Goal: Task Accomplishment & Management: Manage account settings

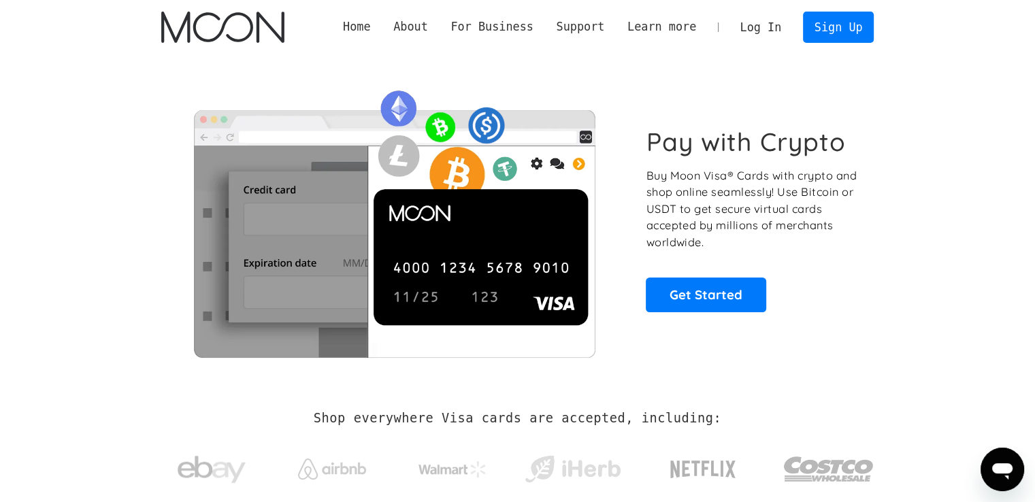
click at [770, 22] on link "Log In" at bounding box center [761, 27] width 64 height 30
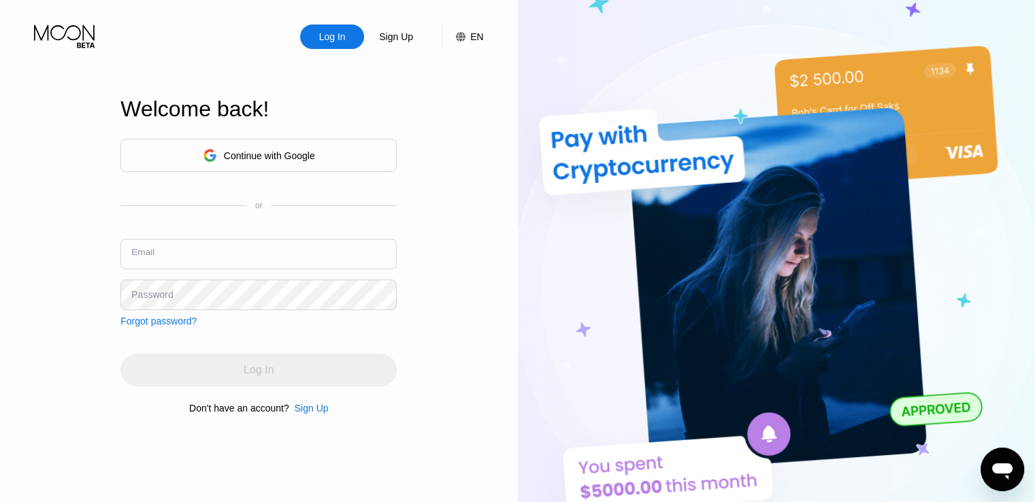
click at [319, 255] on input "text" at bounding box center [258, 254] width 276 height 31
click at [293, 153] on div "Continue with Google" at bounding box center [269, 155] width 91 height 11
